Goal: Check status: Check status

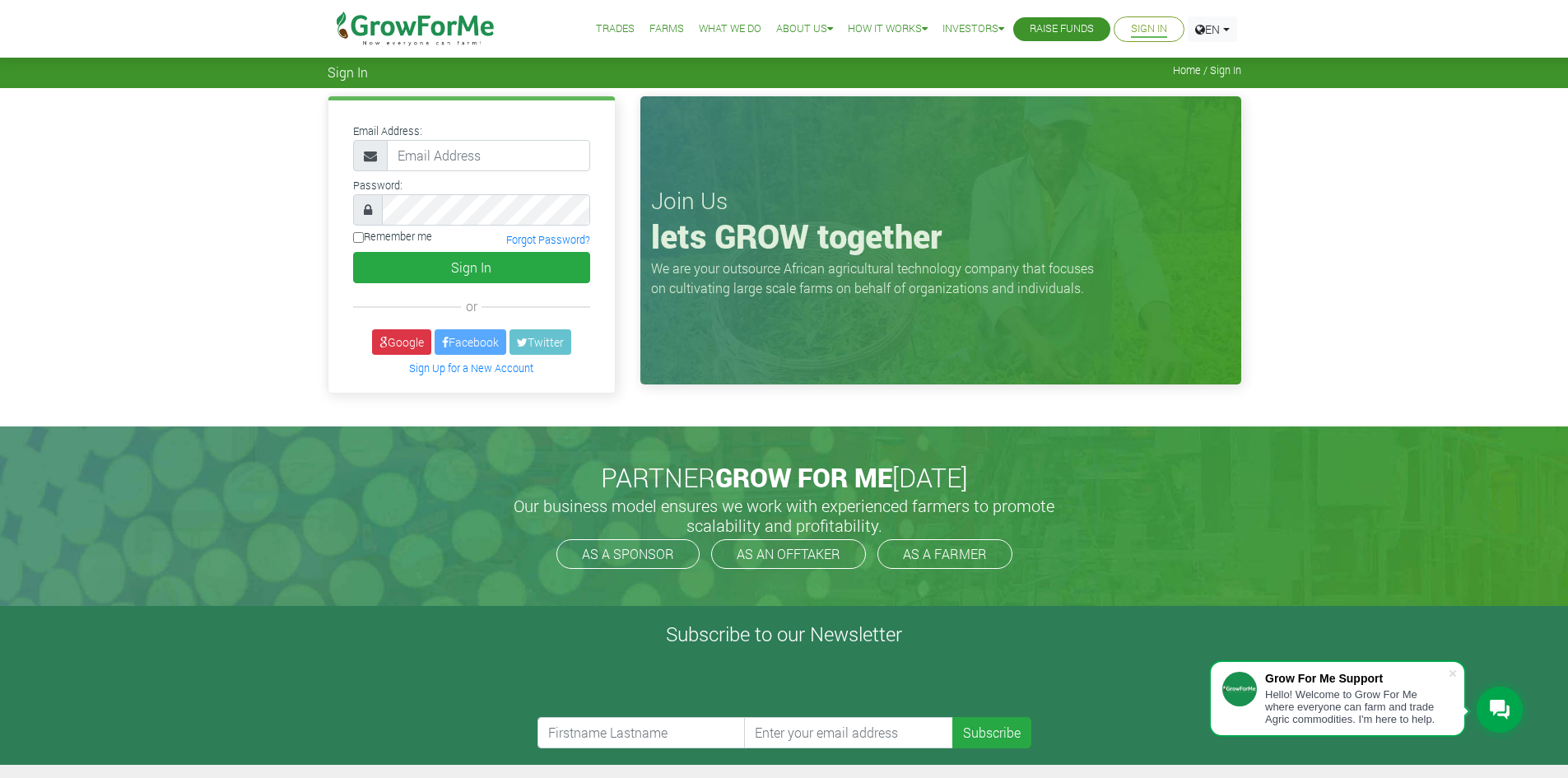
click at [432, 154] on input "email" at bounding box center [488, 156] width 203 height 31
click at [429, 171] on input "email" at bounding box center [488, 156] width 203 height 31
type input "[EMAIL_ADDRESS][DOMAIN_NAME]"
click at [454, 262] on button "Sign In" at bounding box center [472, 268] width 237 height 31
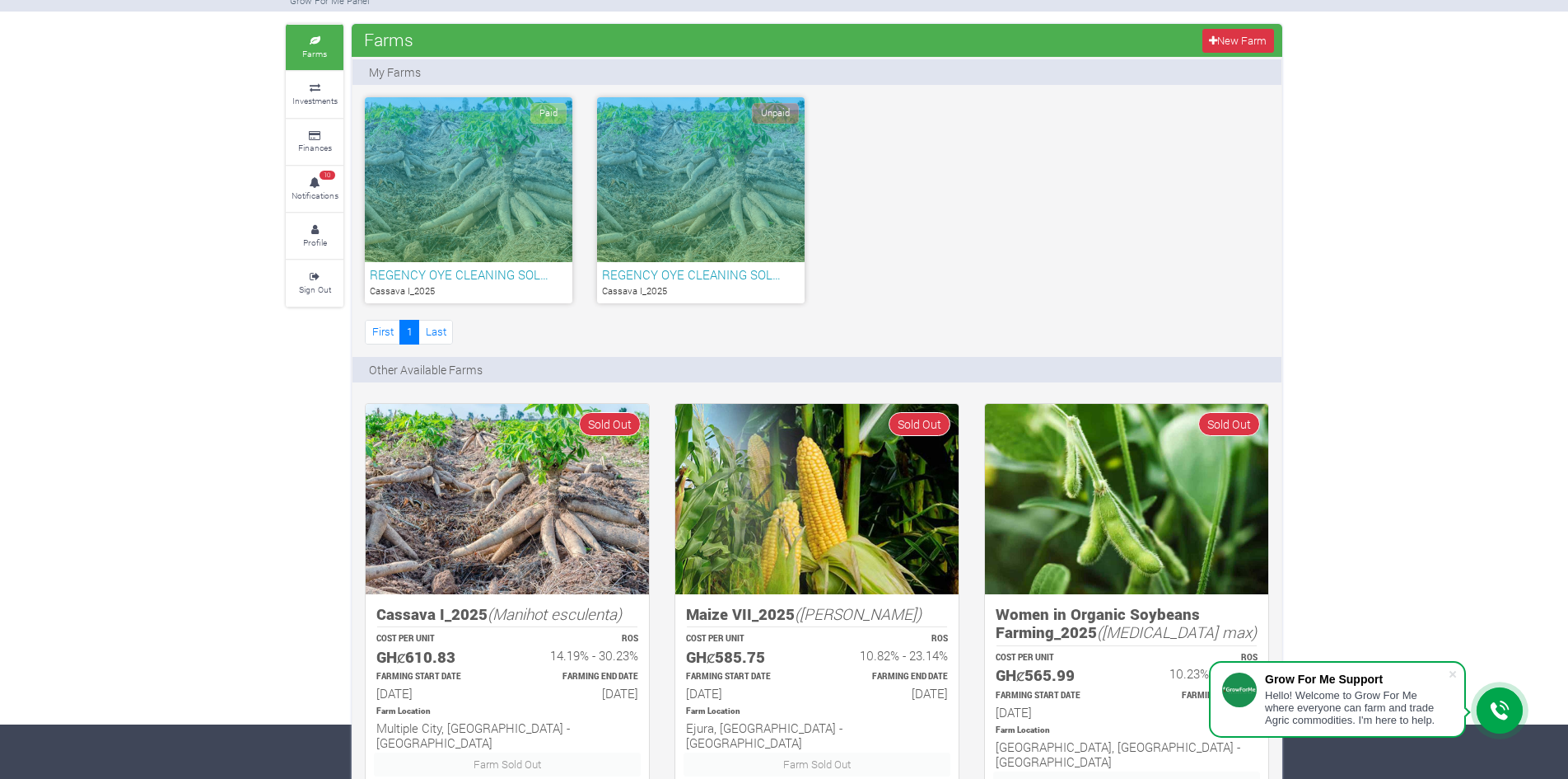
scroll to position [51, 0]
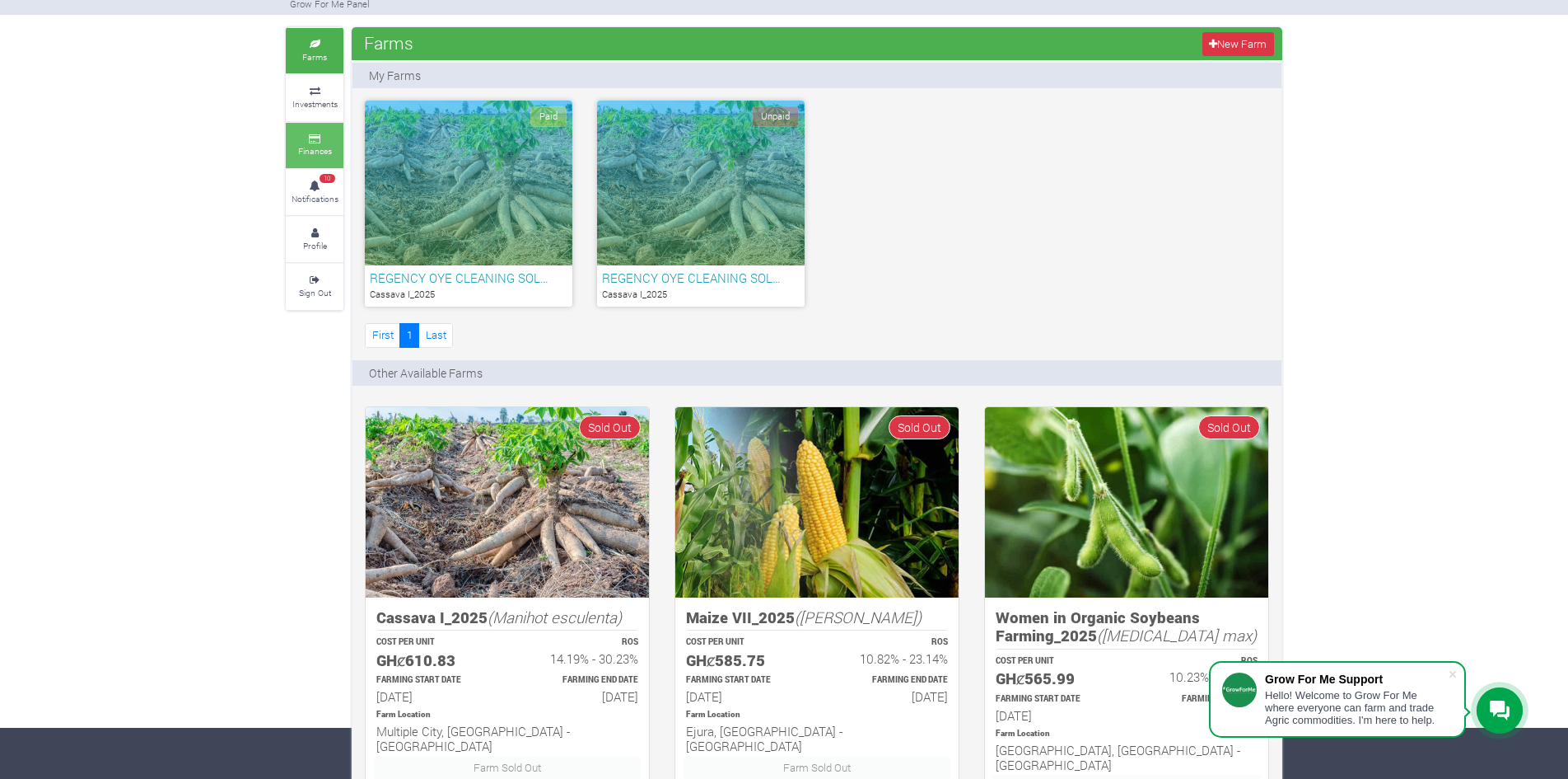
click at [323, 149] on small "Finances" at bounding box center [315, 151] width 33 height 12
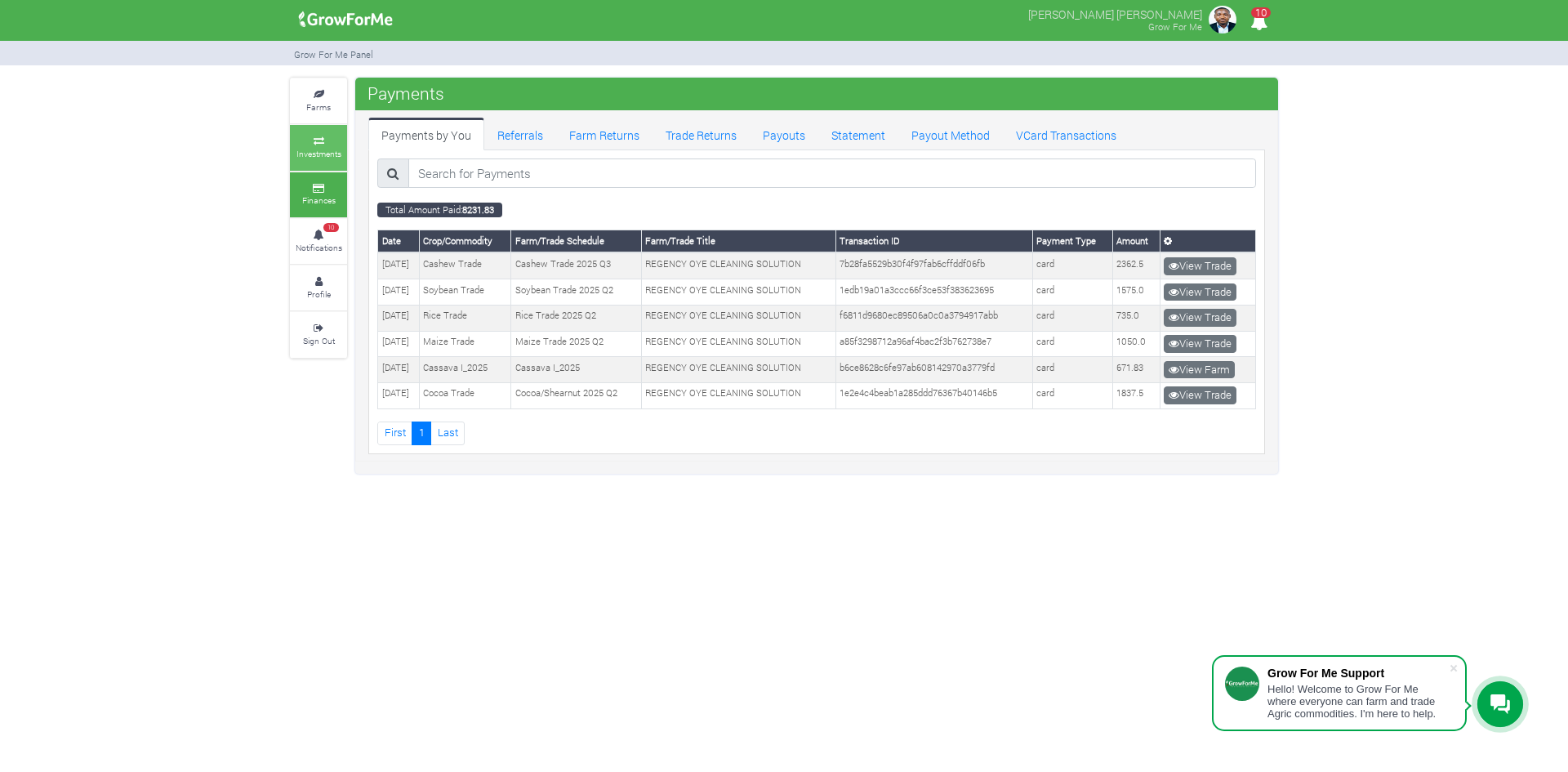
click at [329, 143] on icon at bounding box center [318, 141] width 49 height 8
click at [530, 140] on link "Referrals" at bounding box center [520, 134] width 72 height 33
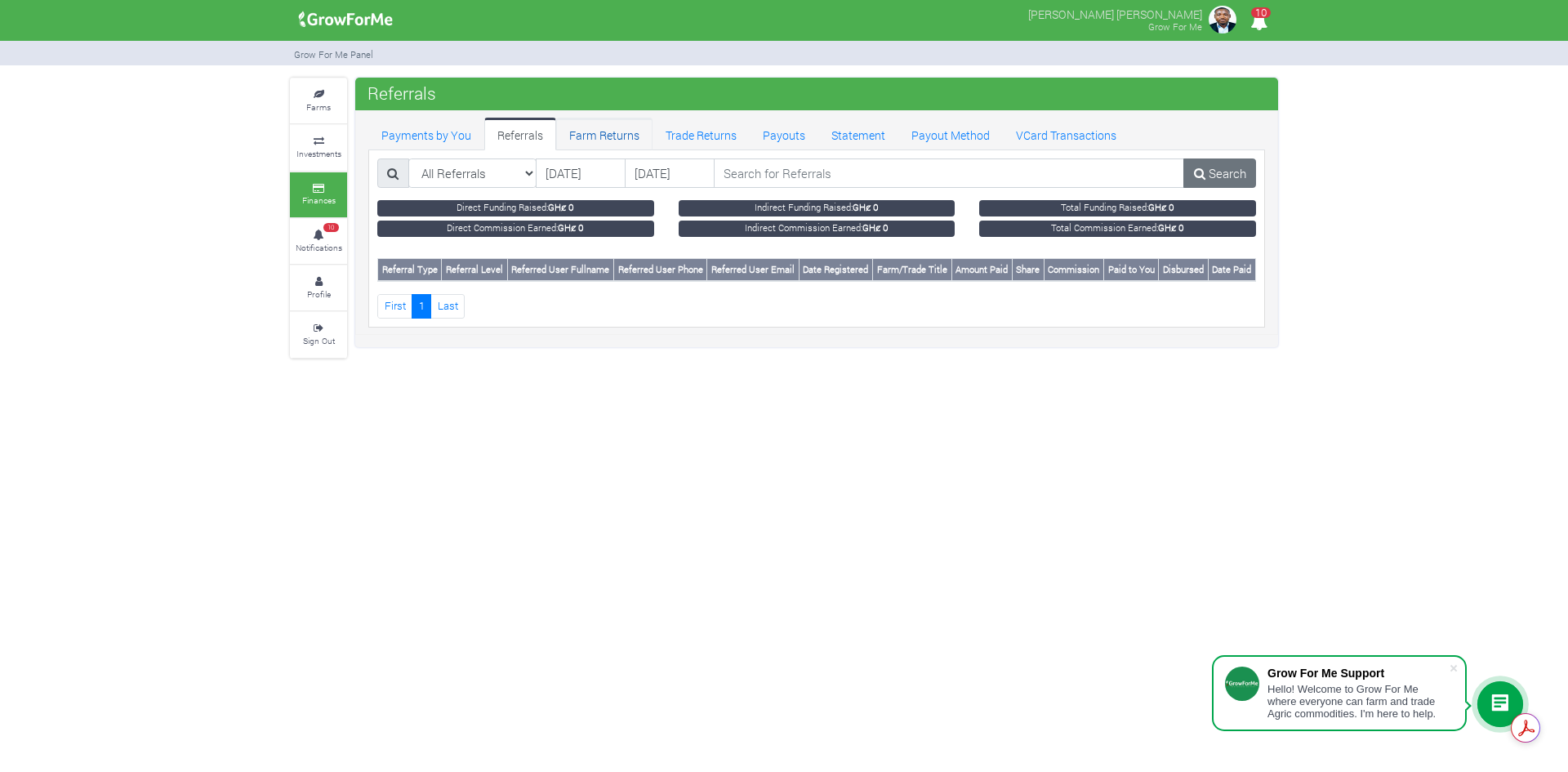
click at [593, 134] on link "Farm Returns" at bounding box center [603, 134] width 96 height 33
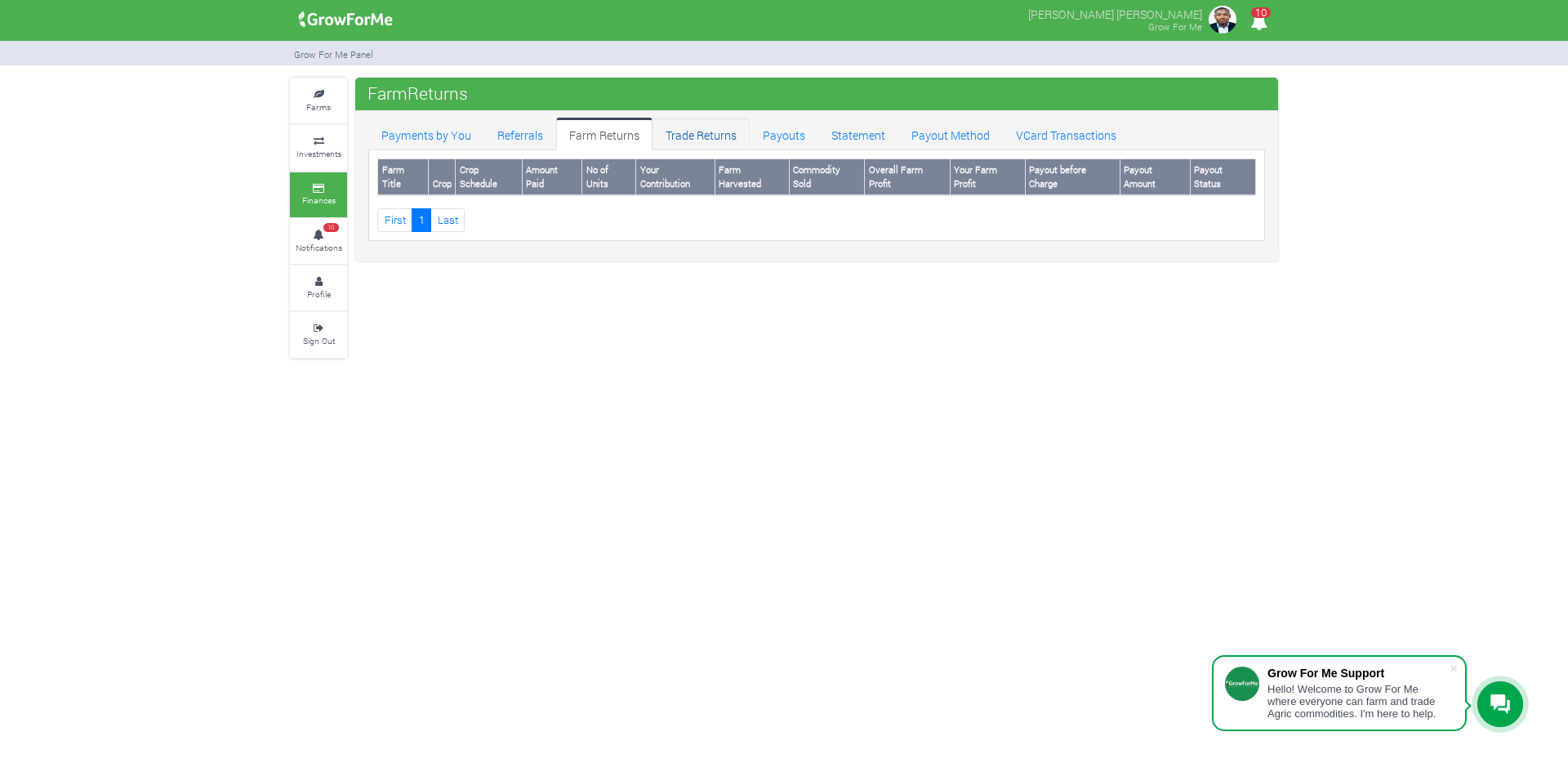
click at [685, 139] on link "Trade Returns" at bounding box center [701, 134] width 97 height 33
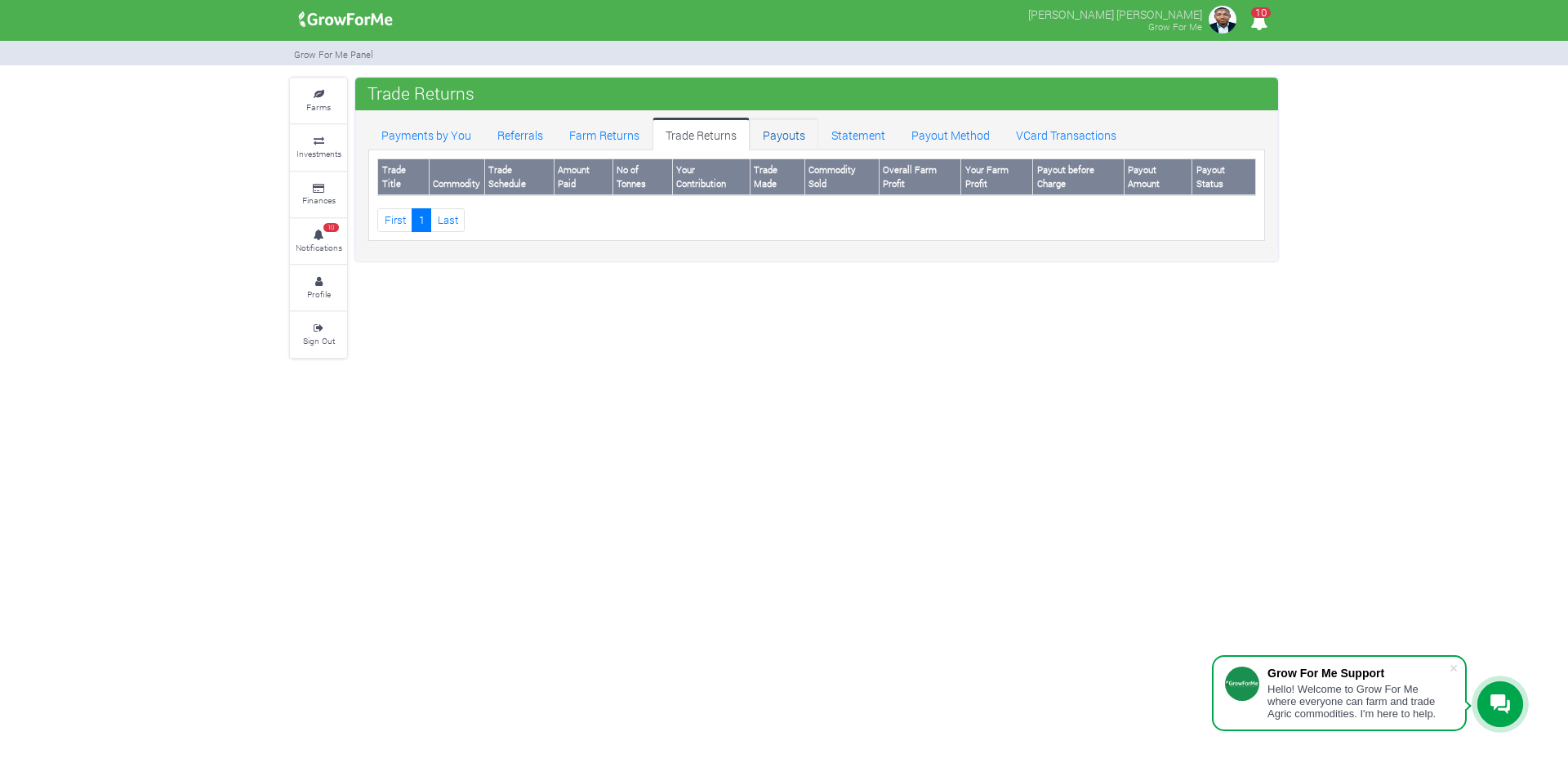
click at [793, 144] on link "Payouts" at bounding box center [784, 134] width 68 height 33
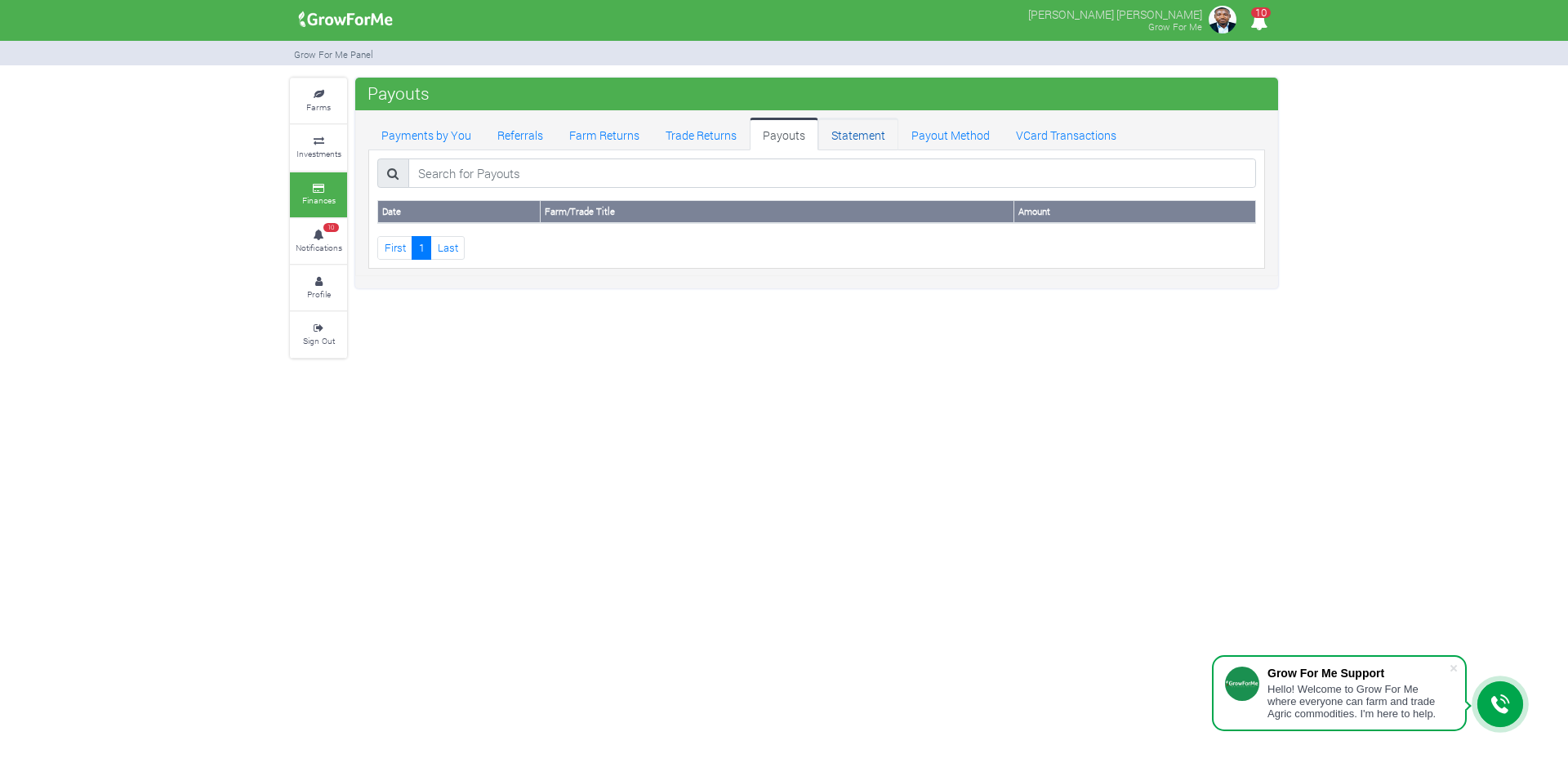
click at [849, 139] on link "Statement" at bounding box center [858, 134] width 80 height 33
click at [951, 129] on link "Payout Method" at bounding box center [950, 134] width 104 height 33
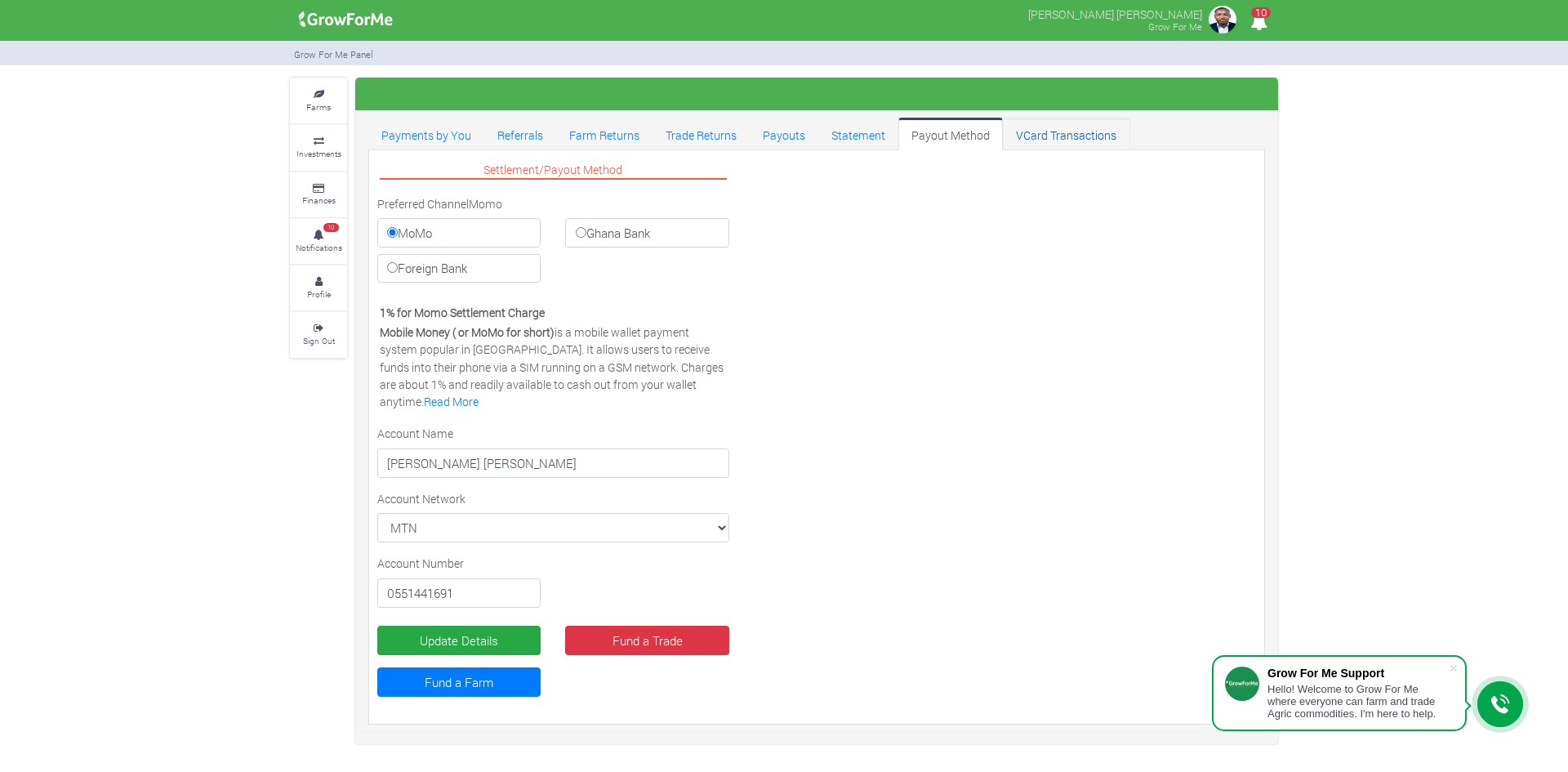
click at [1024, 132] on link "VCard Transactions" at bounding box center [1066, 134] width 127 height 33
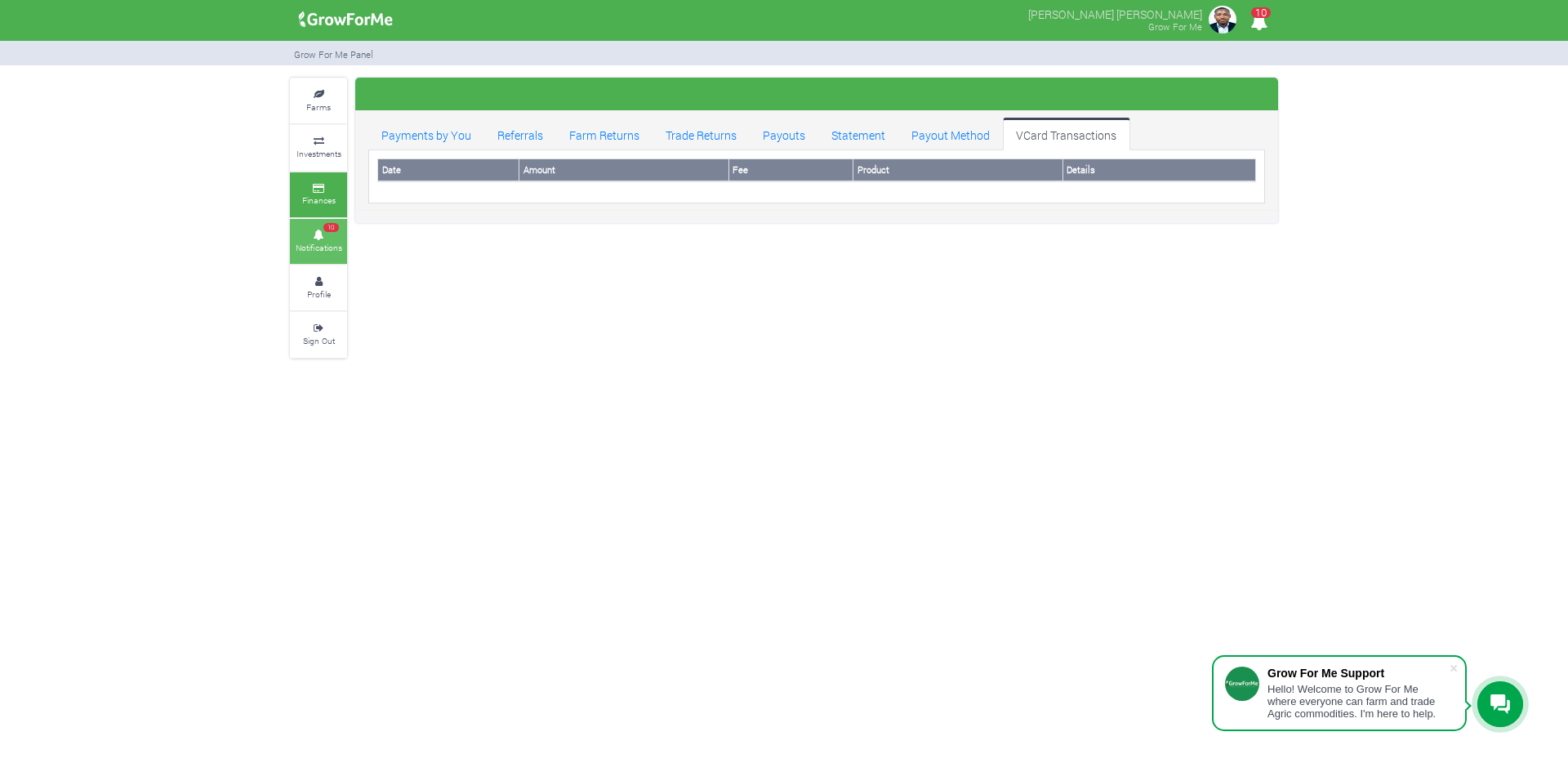
click at [321, 237] on icon at bounding box center [318, 235] width 49 height 8
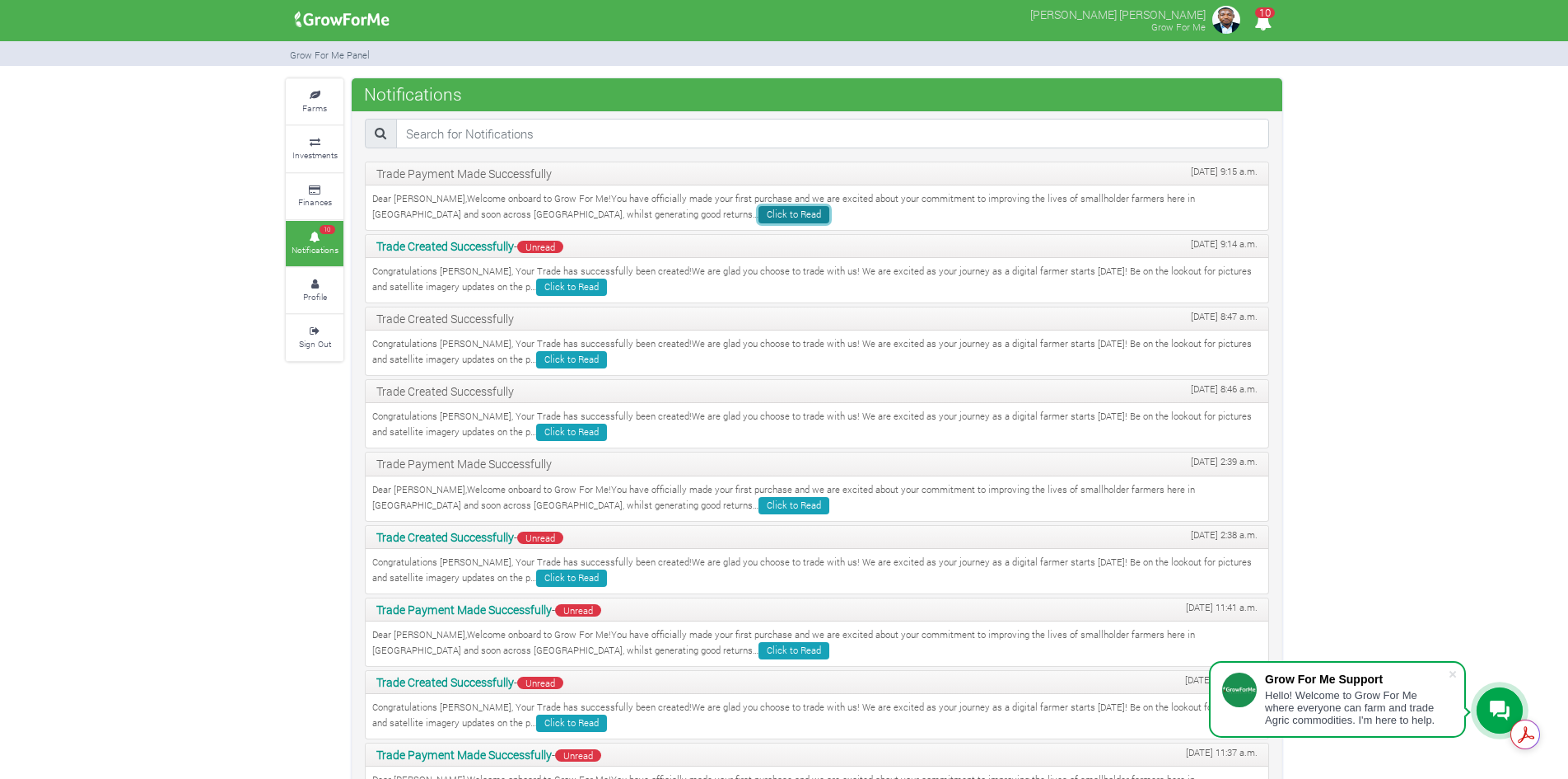
click at [759, 210] on link "Click to Read" at bounding box center [794, 215] width 71 height 18
